Goal: Task Accomplishment & Management: Manage account settings

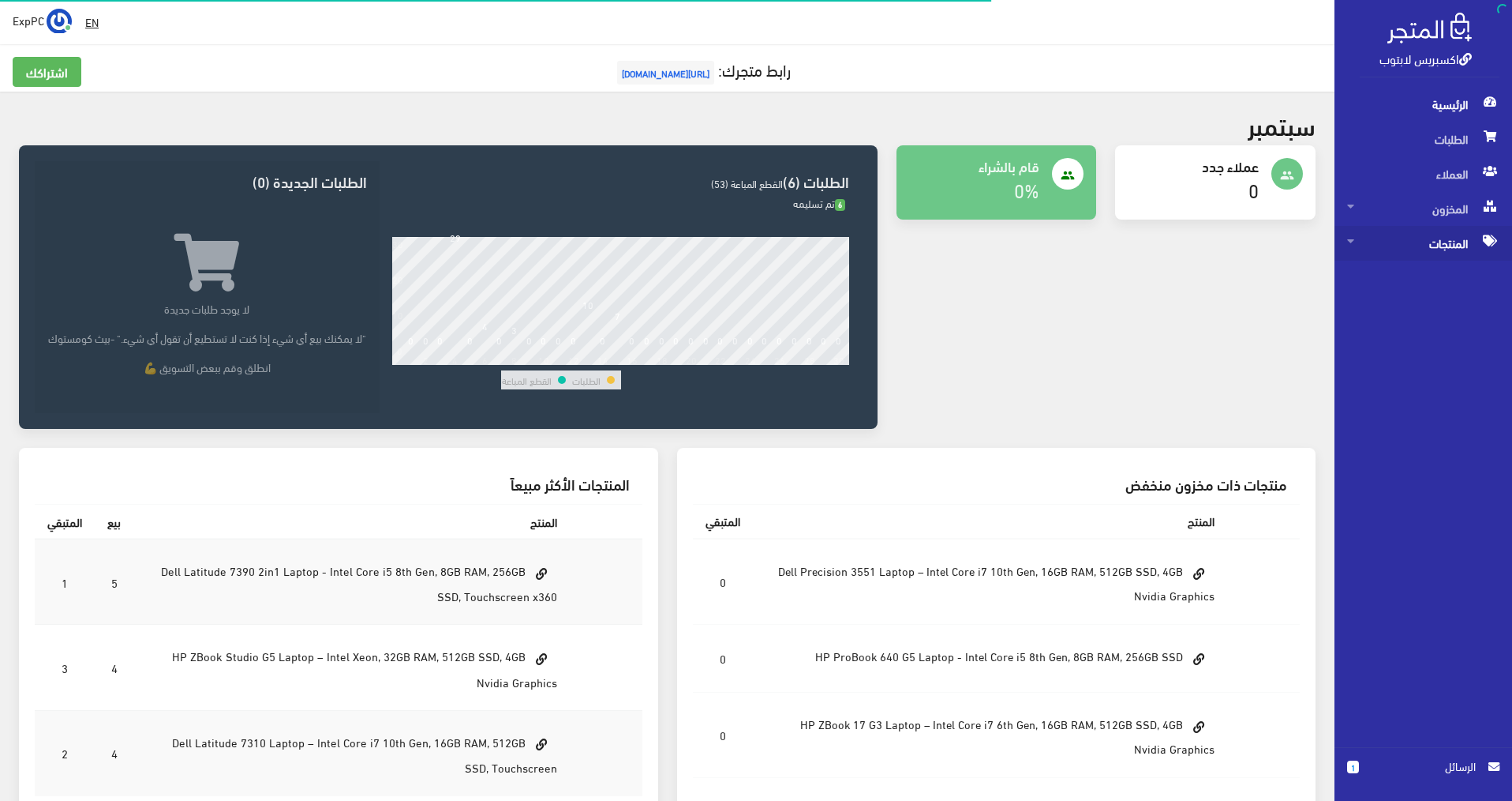
click at [1466, 244] on span "المنتجات" at bounding box center [1424, 243] width 152 height 34
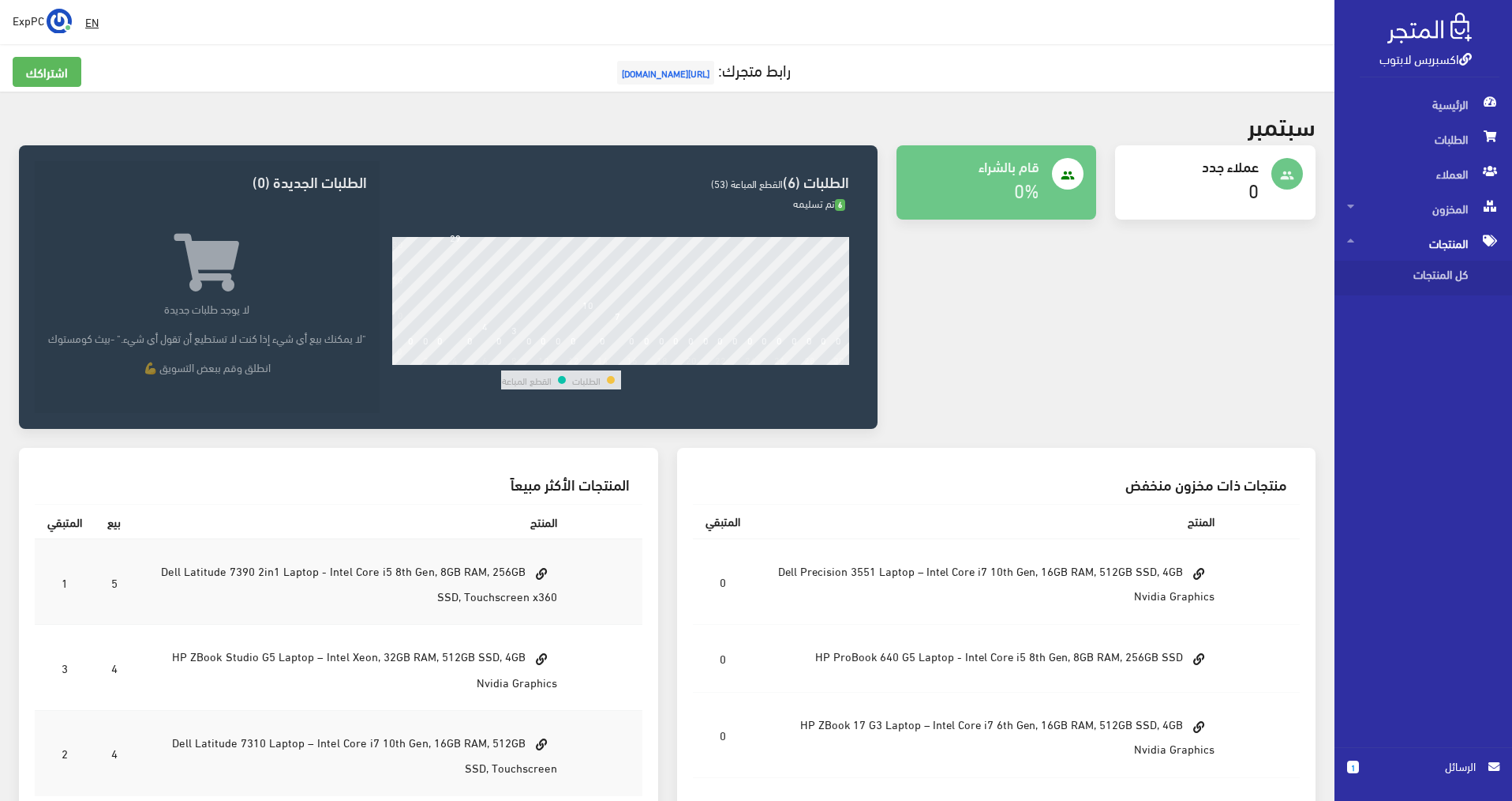
drag, startPoint x: 1118, startPoint y: 375, endPoint x: 1320, endPoint y: 35, distance: 395.5
click at [1122, 373] on div "people عملاء جدد 0 people 0%" at bounding box center [1107, 296] width 439 height 303
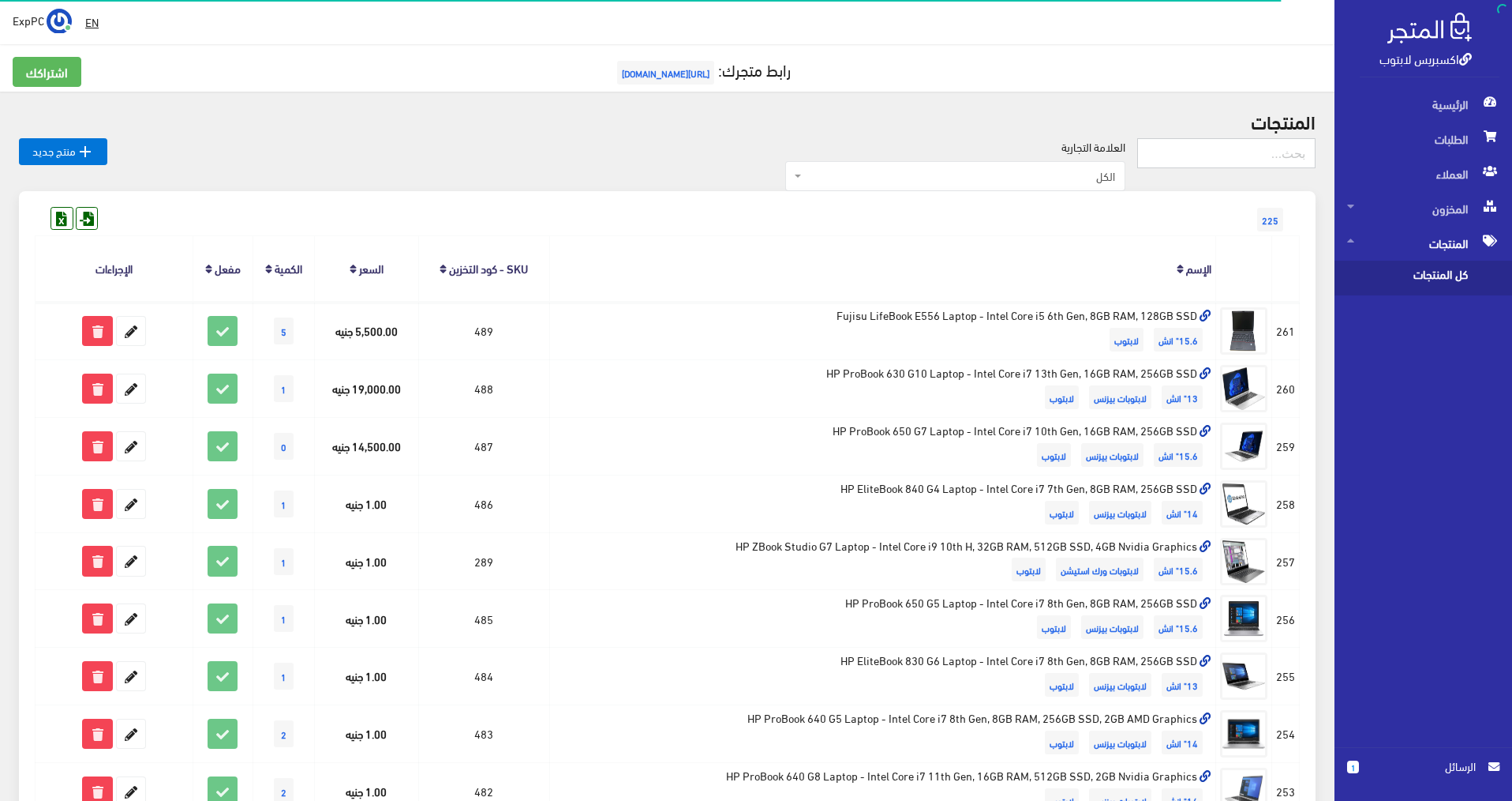
click at [1229, 155] on input "text" at bounding box center [1226, 153] width 178 height 30
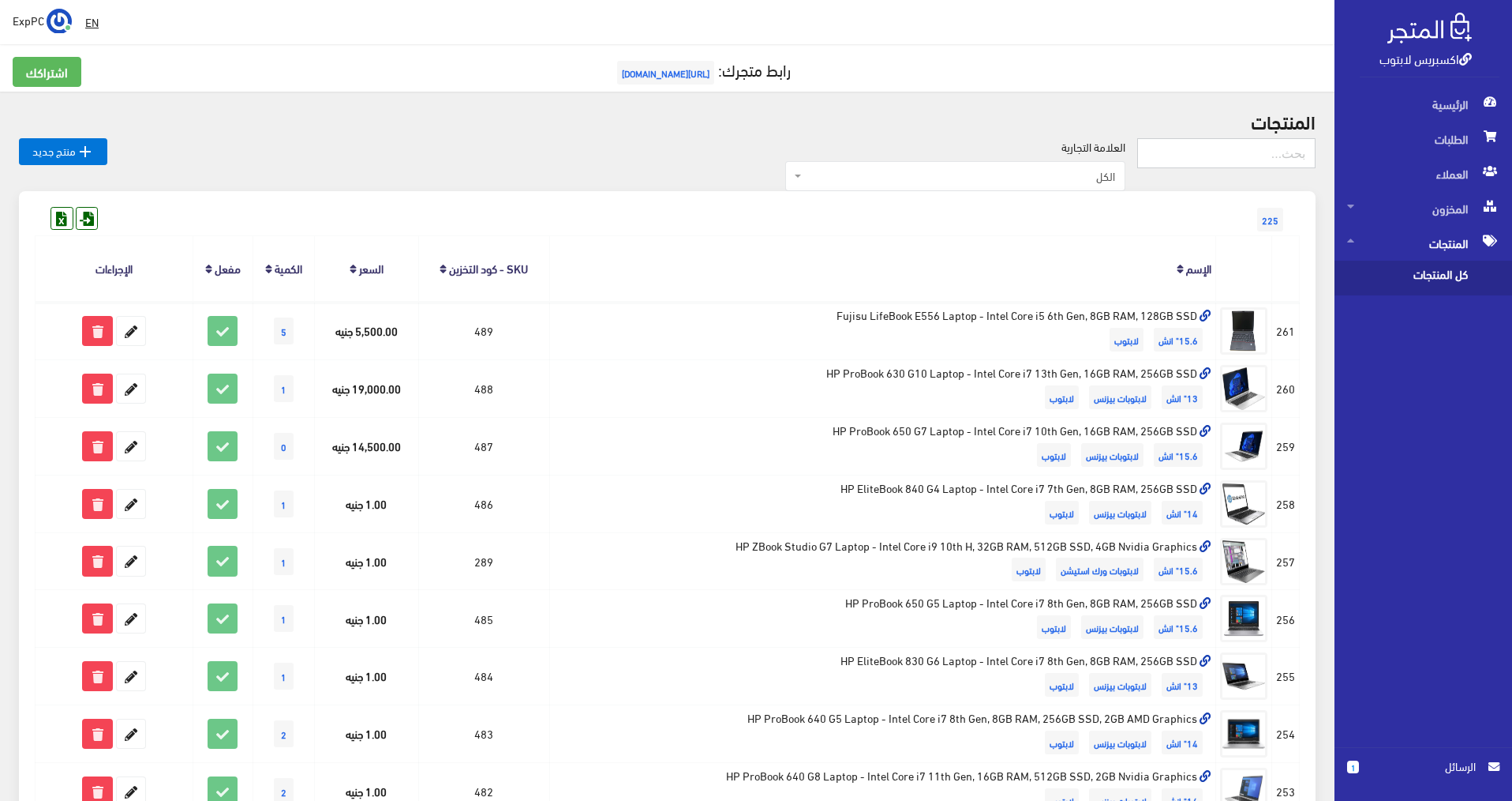
click at [1229, 155] on input "text" at bounding box center [1226, 153] width 178 height 30
type input "391"
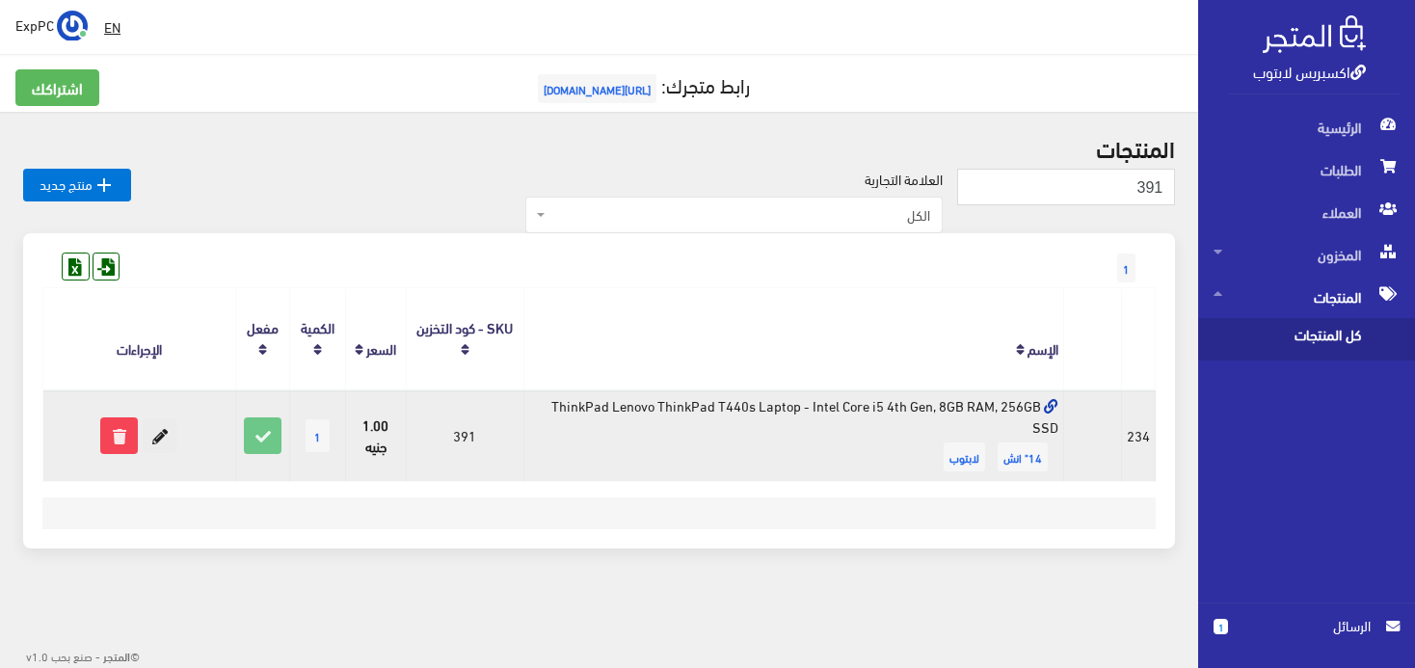
click at [165, 440] on icon at bounding box center [160, 435] width 35 height 35
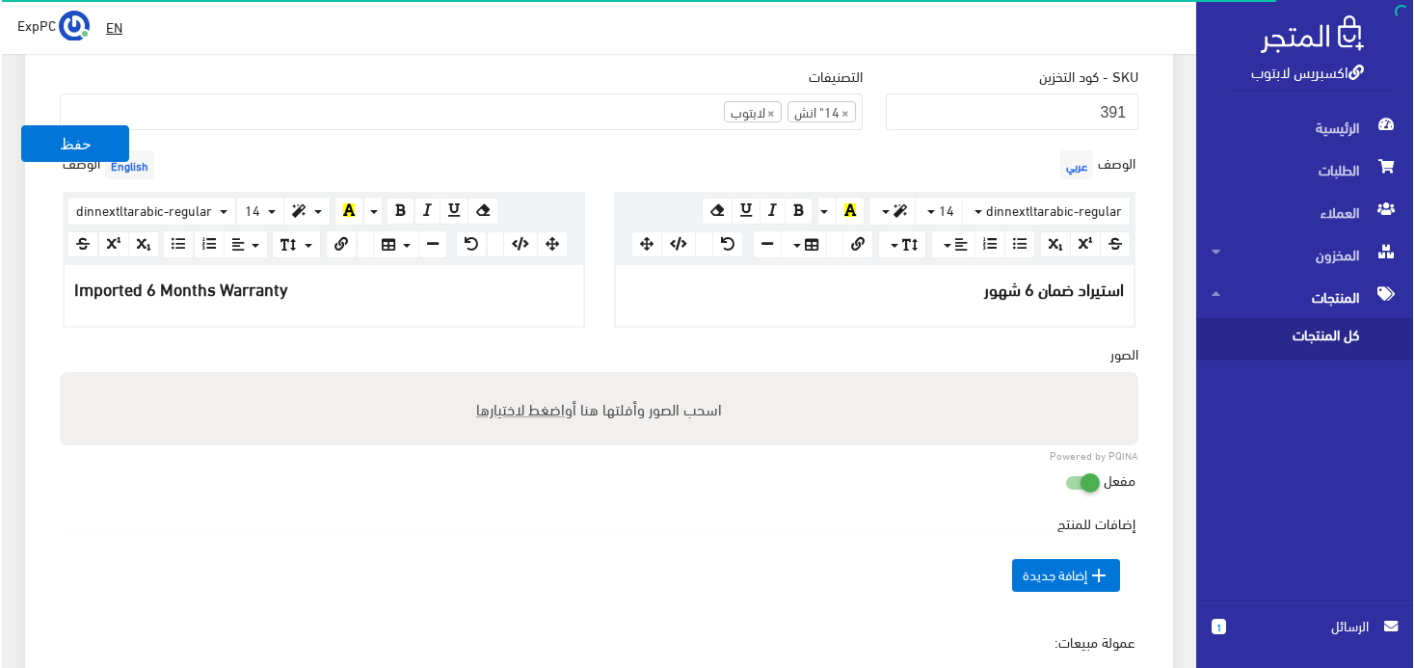
scroll to position [771, 0]
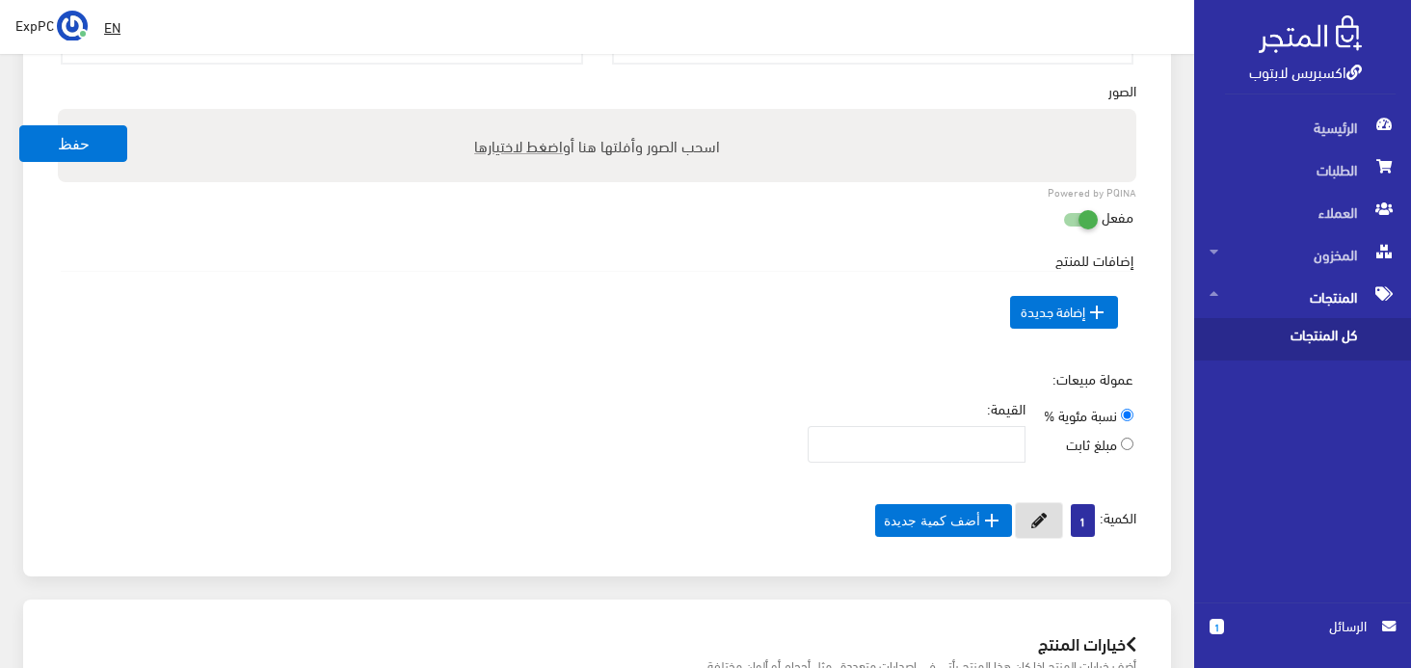
click at [1036, 513] on icon at bounding box center [1039, 520] width 15 height 15
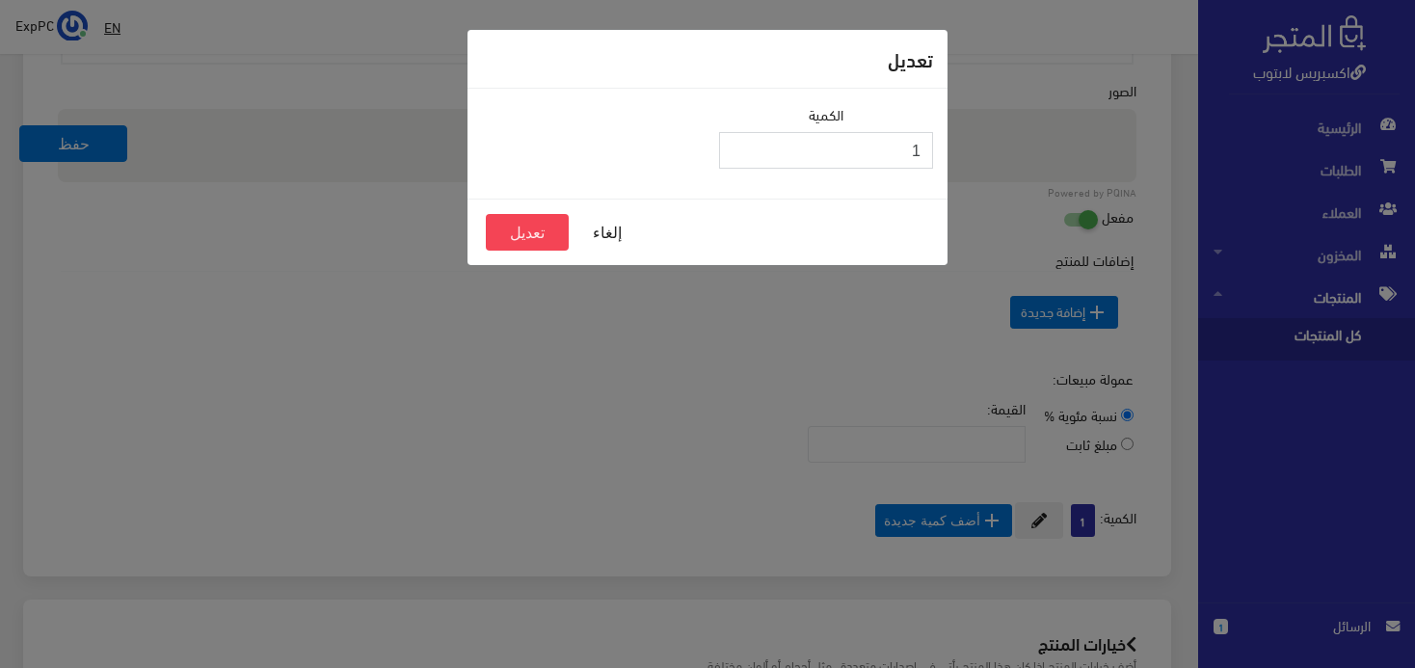
drag, startPoint x: 906, startPoint y: 154, endPoint x: 942, endPoint y: 147, distance: 36.3
click at [942, 147] on div "الكمية 1" at bounding box center [826, 143] width 237 height 81
type input "0"
click at [511, 219] on button "تعديل" at bounding box center [527, 232] width 83 height 37
click at [510, 223] on button "تعديل" at bounding box center [527, 232] width 83 height 37
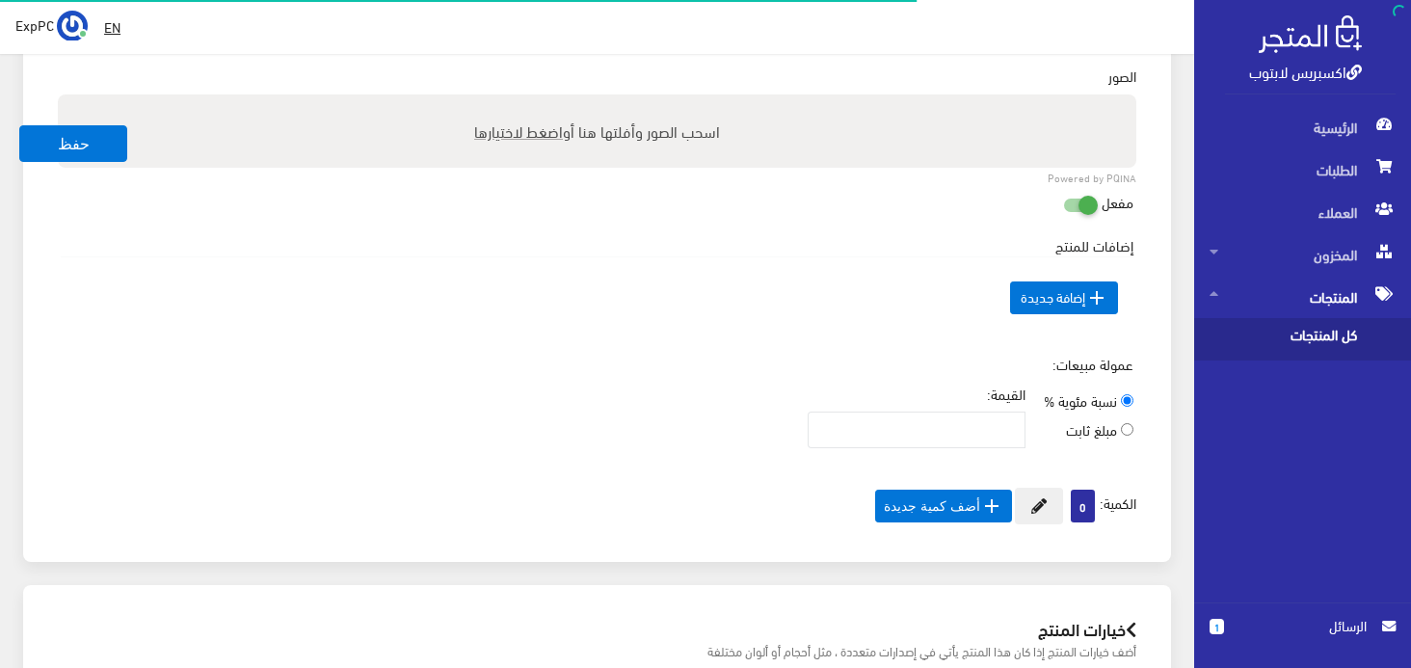
scroll to position [771, 0]
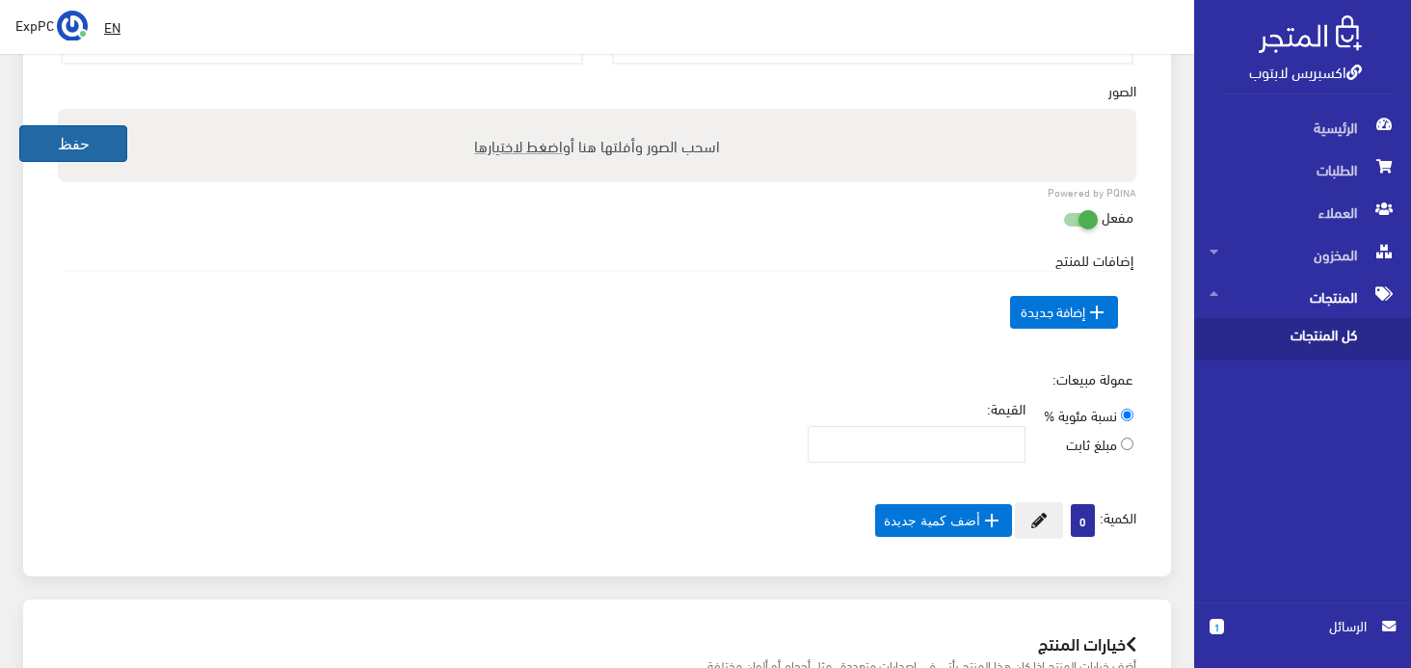
click at [94, 148] on button "حفظ" at bounding box center [73, 143] width 108 height 37
